Goal: Information Seeking & Learning: Learn about a topic

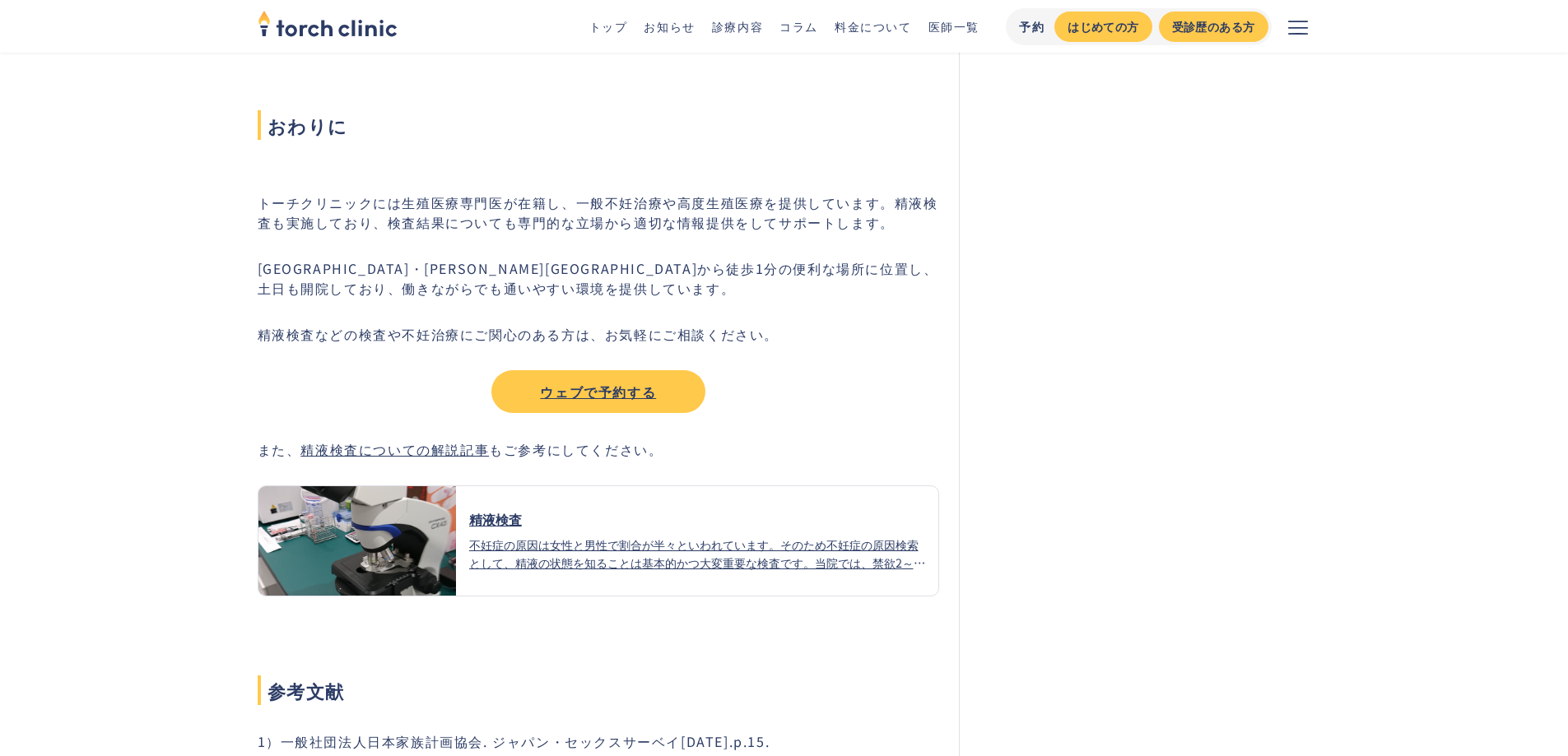
scroll to position [6107, 0]
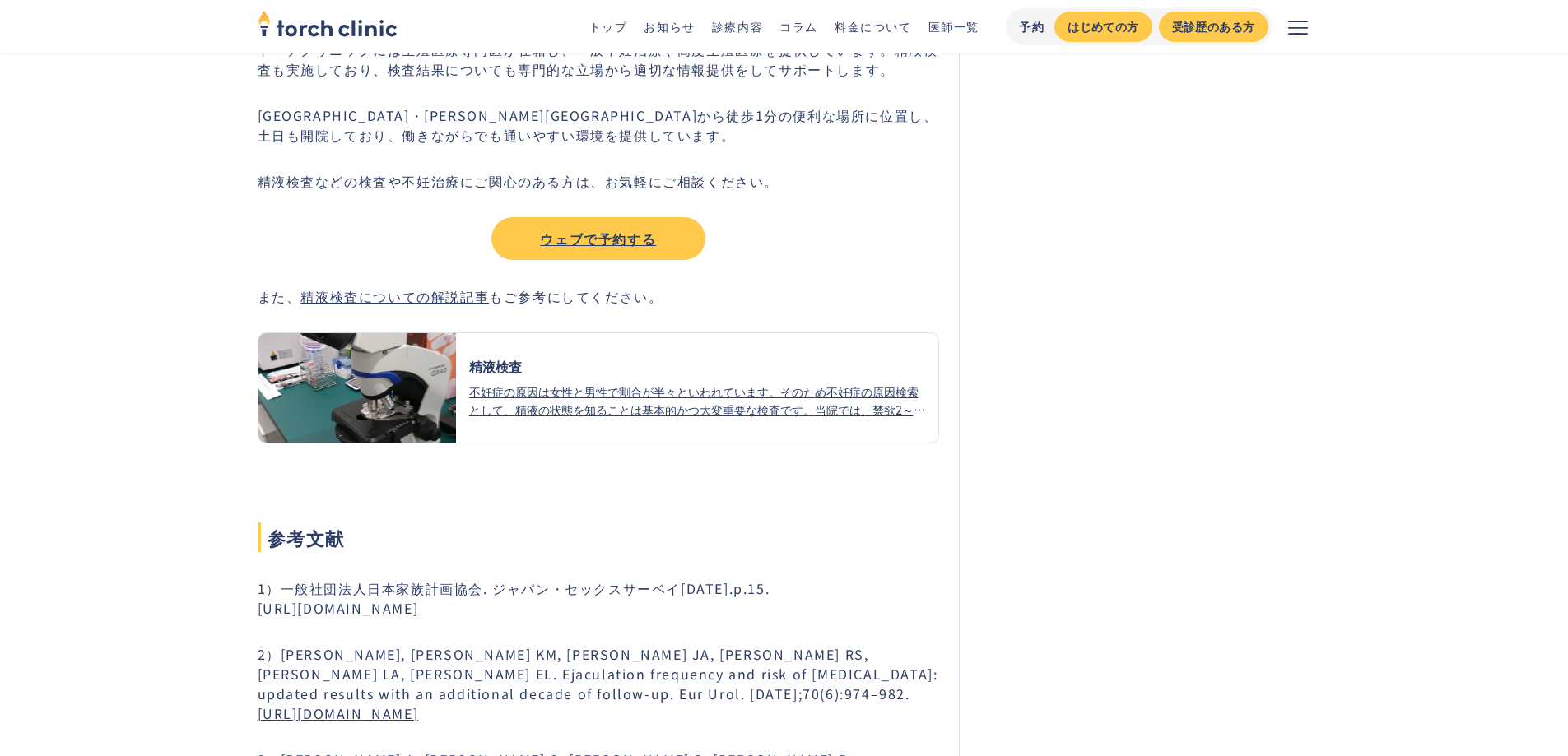
click at [583, 413] on div "不妊症の原因は女性と男性で割合が半々といわれています。そのため不妊症の原因検索として、精液の状態を知ることは基本的かつ大変重要な検査です。当院では、禁欲2～3…" at bounding box center [697, 400] width 457 height 35
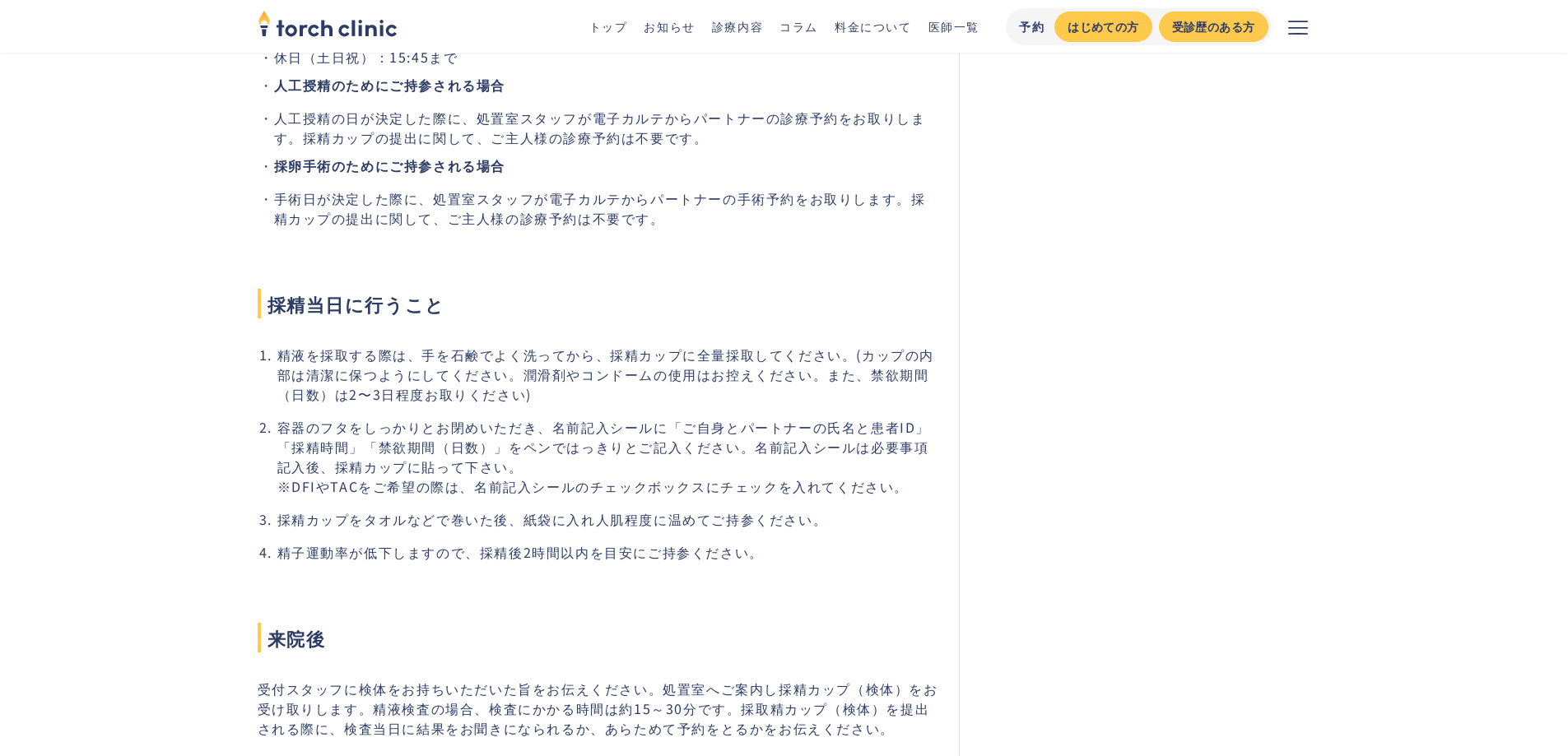
scroll to position [3839, 0]
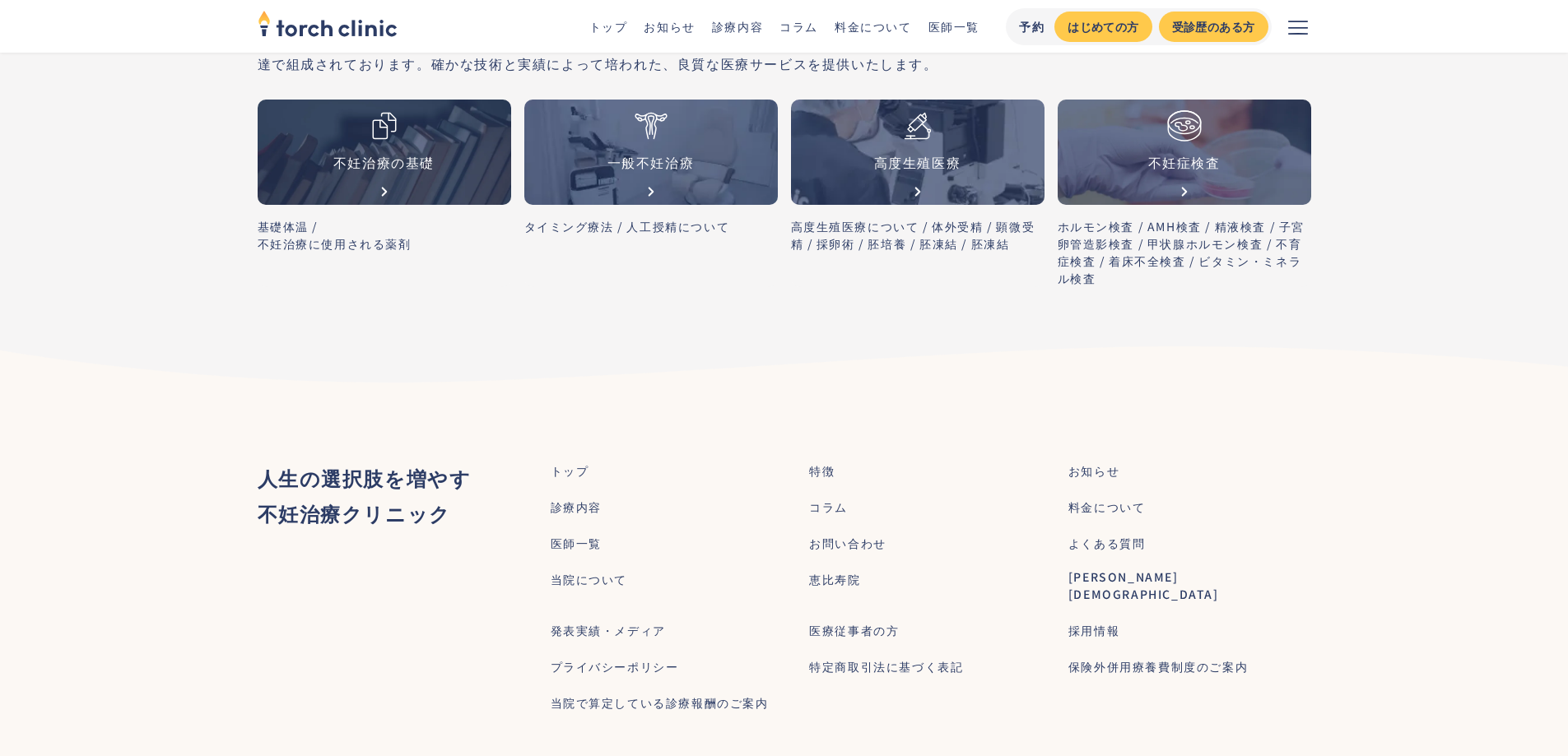
scroll to position [5918, 0]
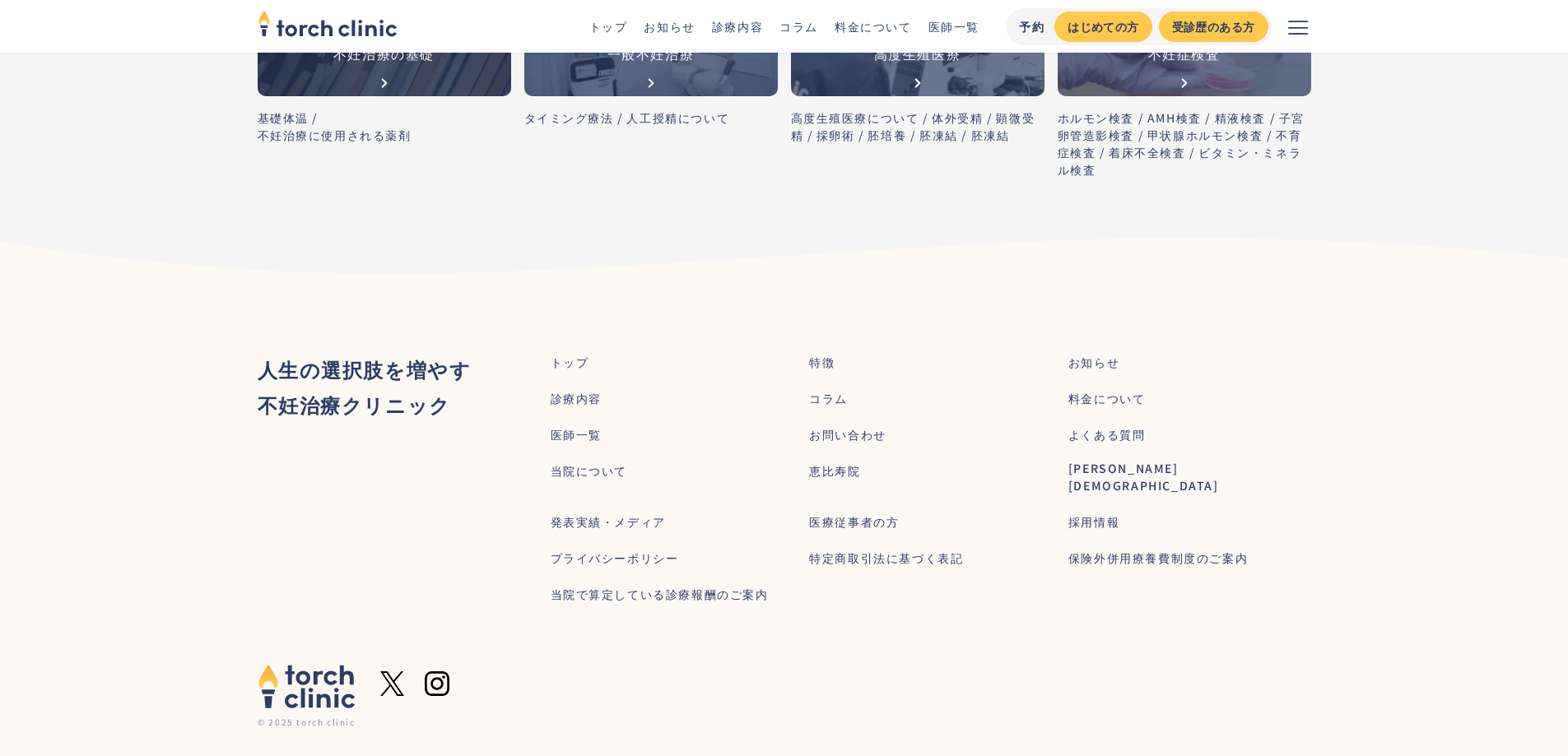
click at [1097, 463] on div "[PERSON_NAME][DEMOGRAPHIC_DATA]" at bounding box center [1189, 477] width 243 height 35
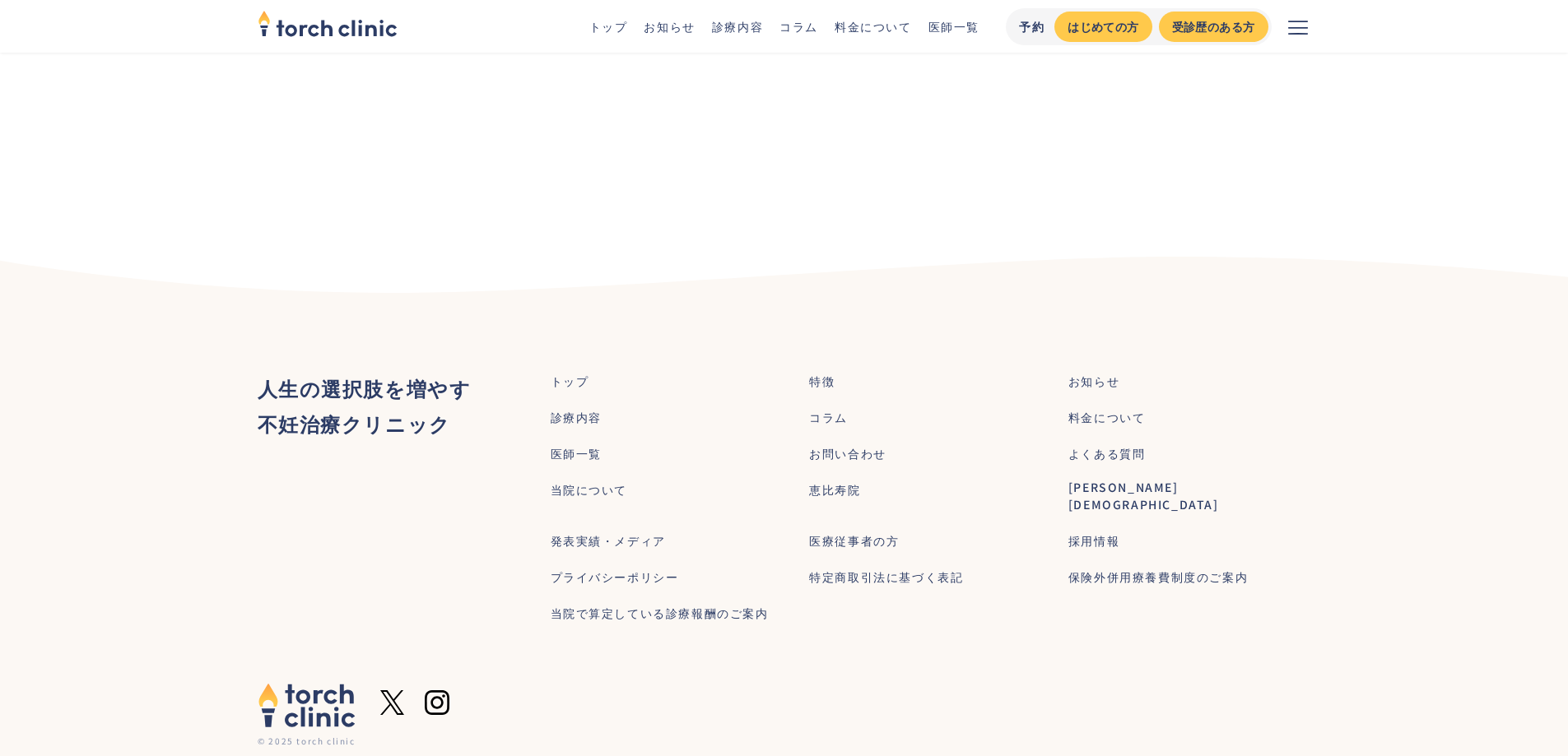
scroll to position [5919, 0]
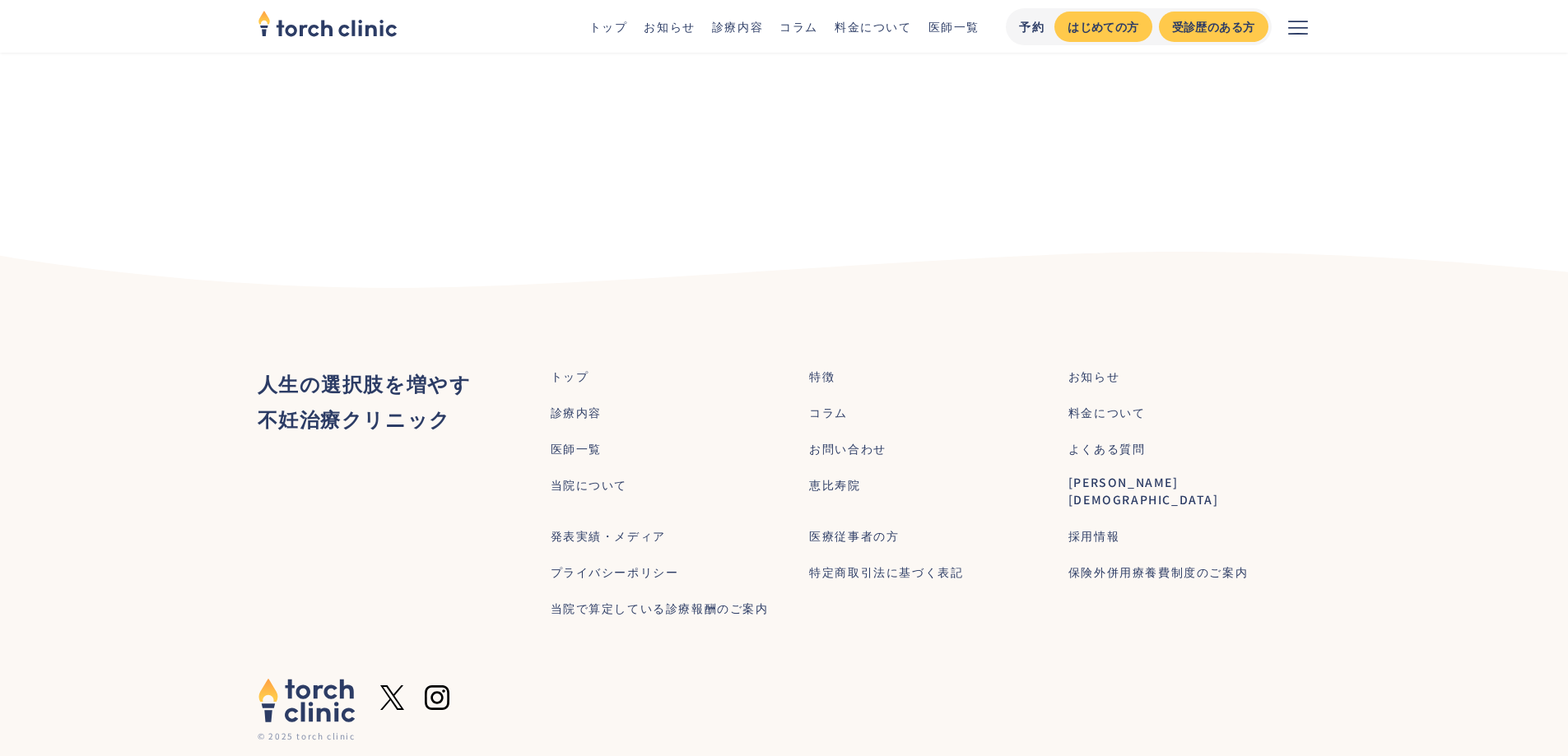
click at [582, 440] on div "医師一覧" at bounding box center [576, 448] width 51 height 17
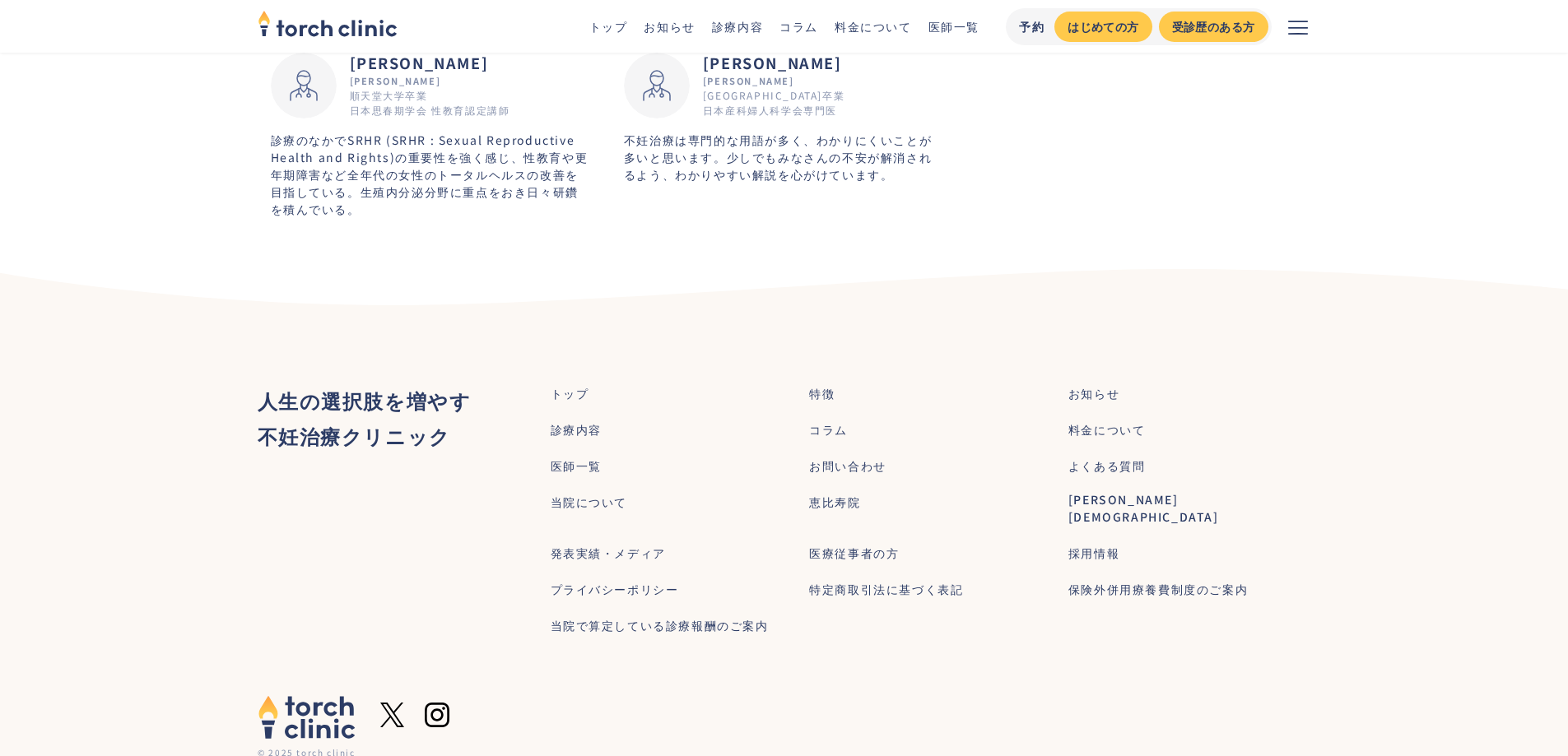
scroll to position [1010, 0]
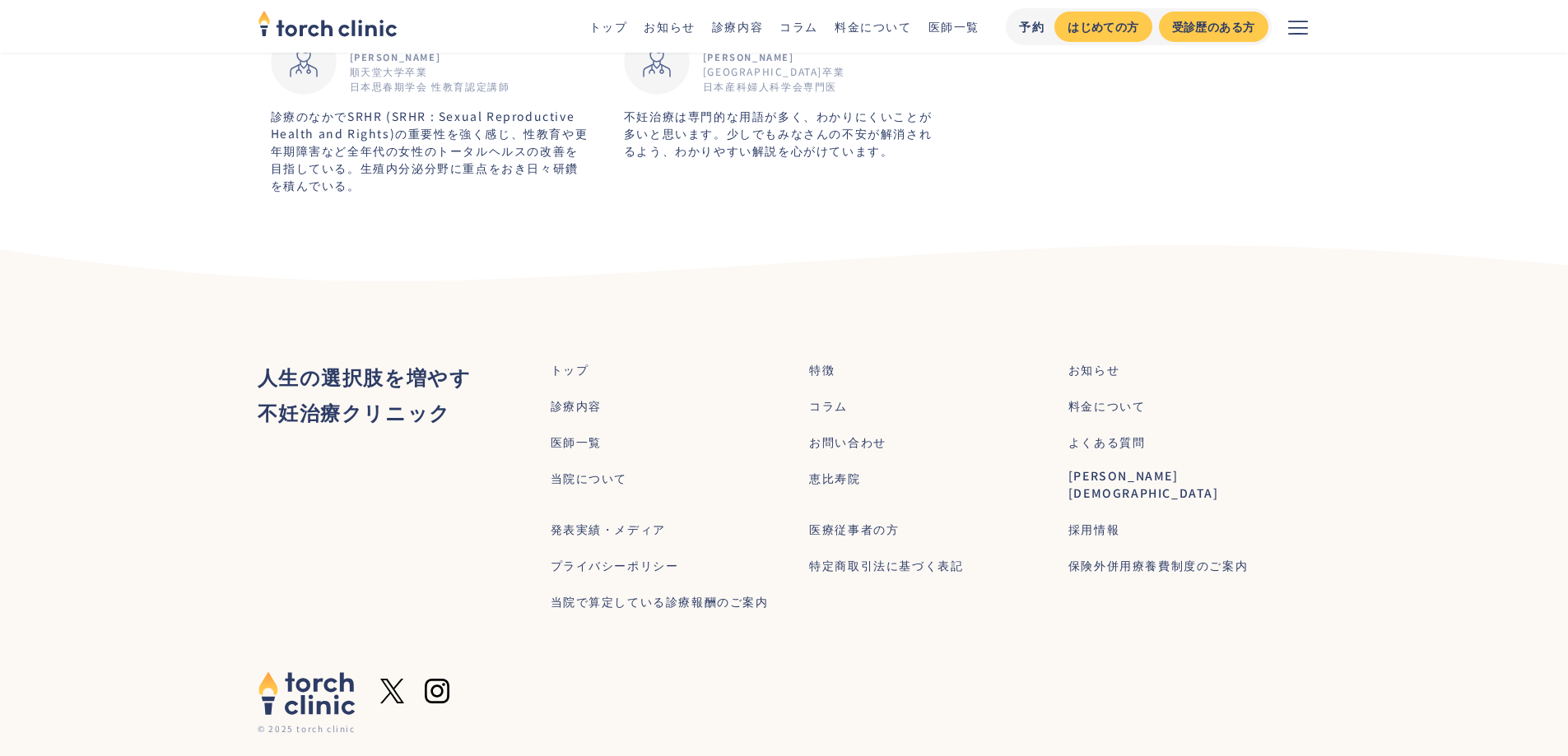
click at [1109, 397] on div "料金について" at bounding box center [1107, 405] width 77 height 17
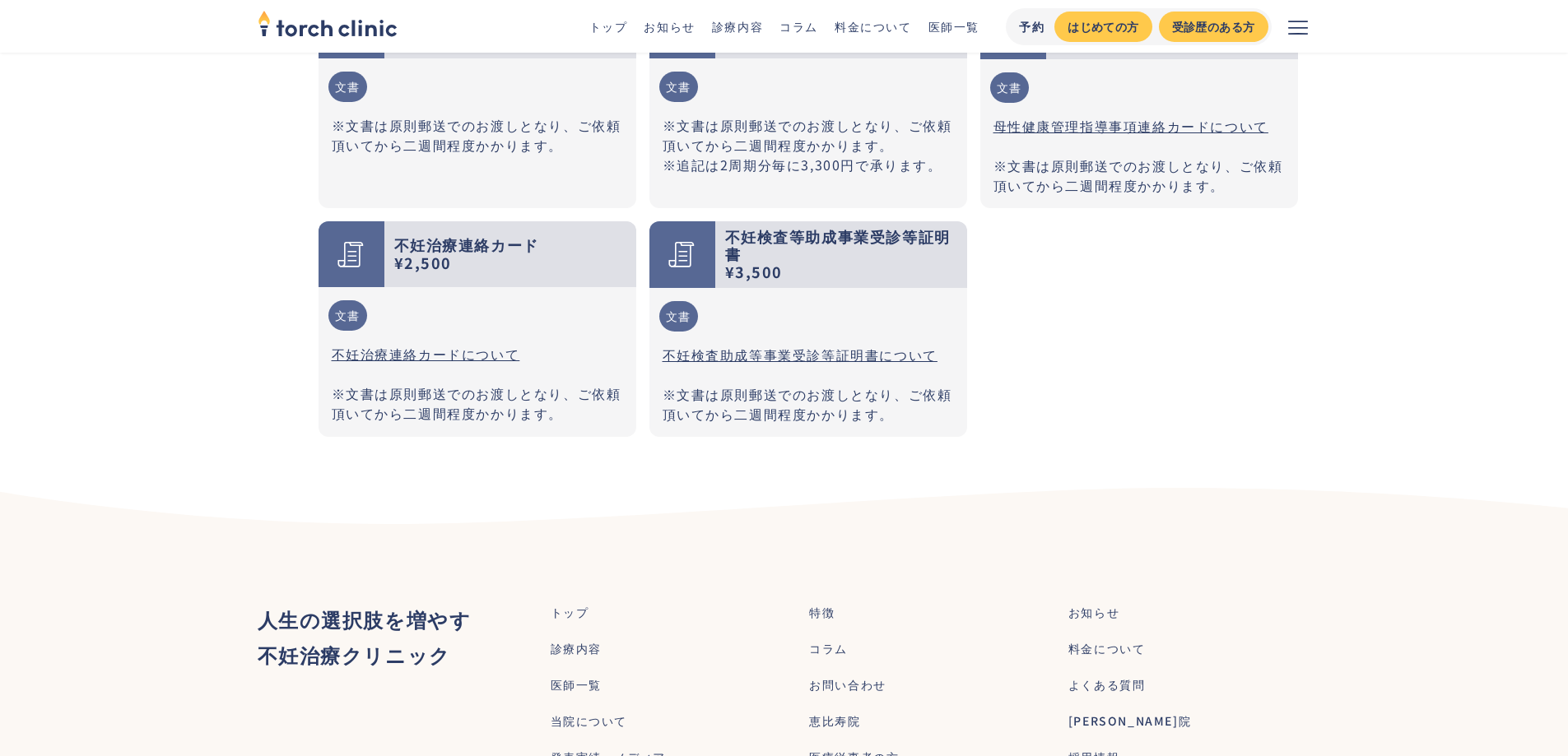
scroll to position [4799, 0]
